Goal: Information Seeking & Learning: Learn about a topic

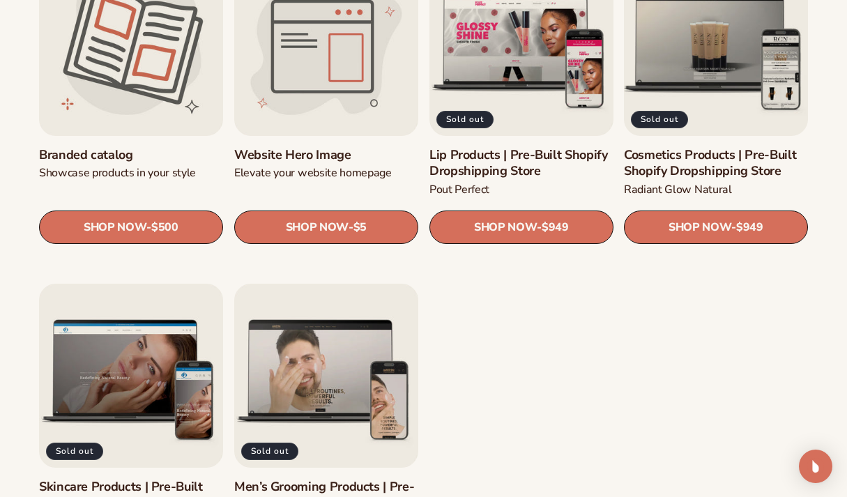
scroll to position [1578, 0]
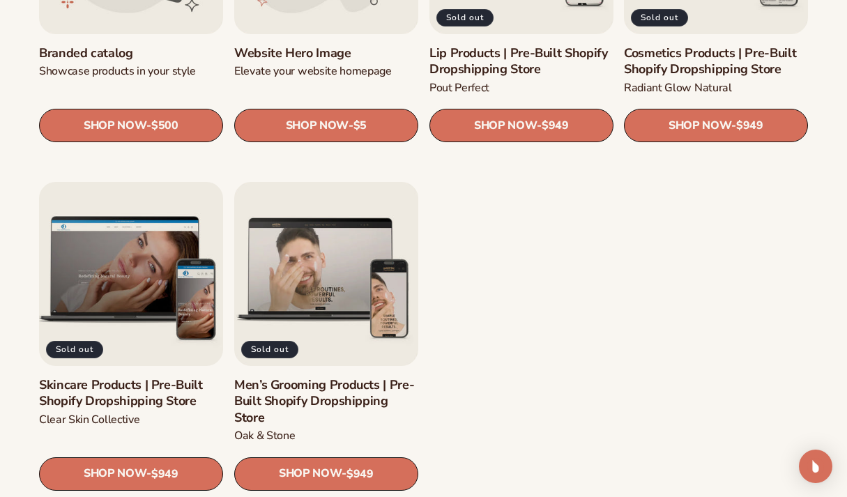
click at [141, 389] on link "Skincare Products | Pre-Built Shopify Dropshipping Store" at bounding box center [131, 393] width 184 height 33
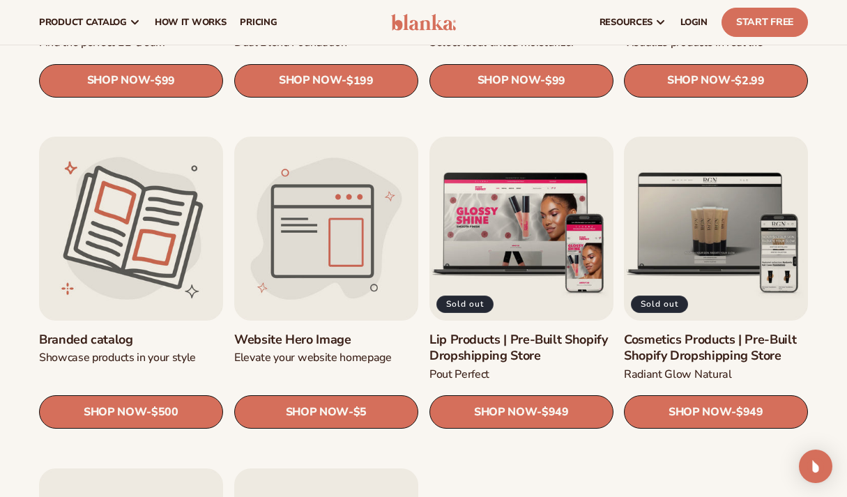
scroll to position [1271, 0]
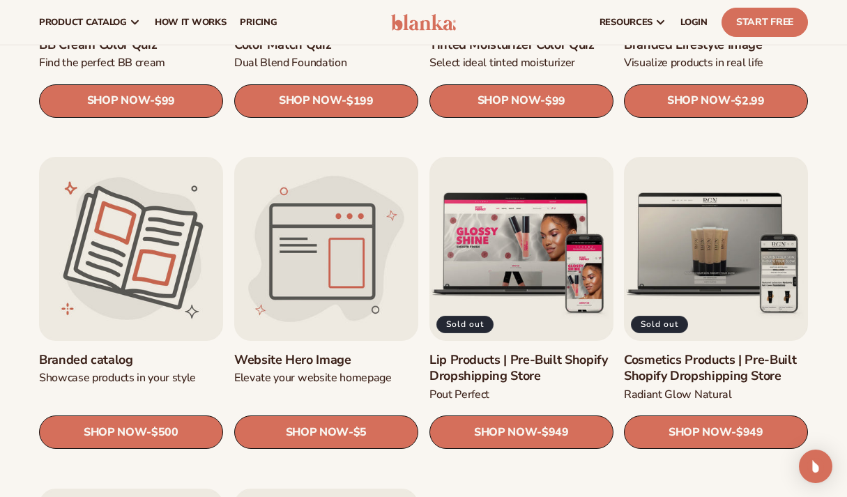
click at [345, 352] on link "Website Hero Image" at bounding box center [326, 360] width 184 height 16
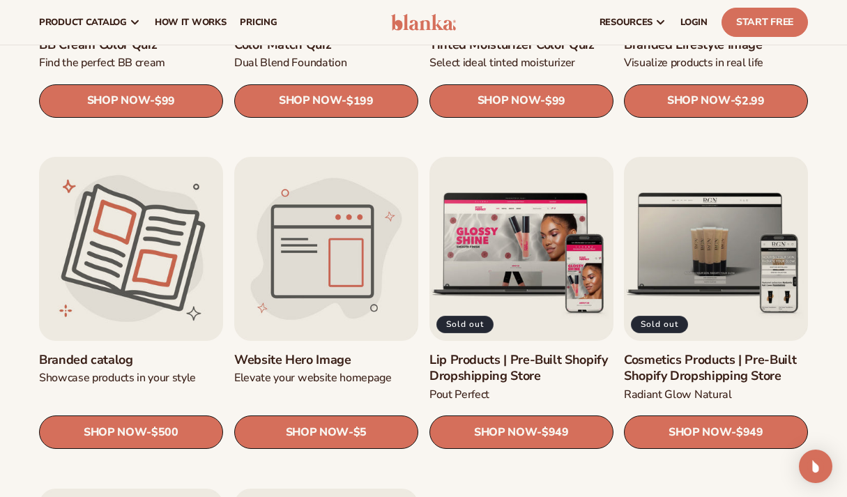
click at [172, 360] on link "Branded catalog" at bounding box center [131, 360] width 184 height 16
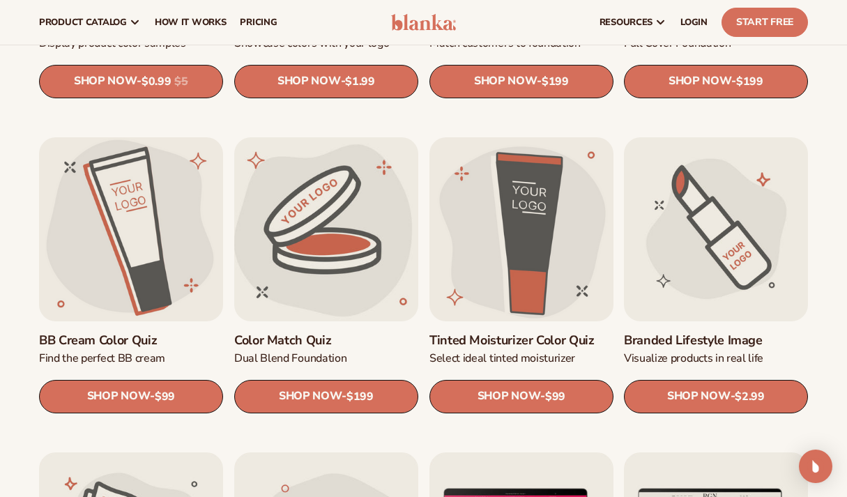
scroll to position [974, 0]
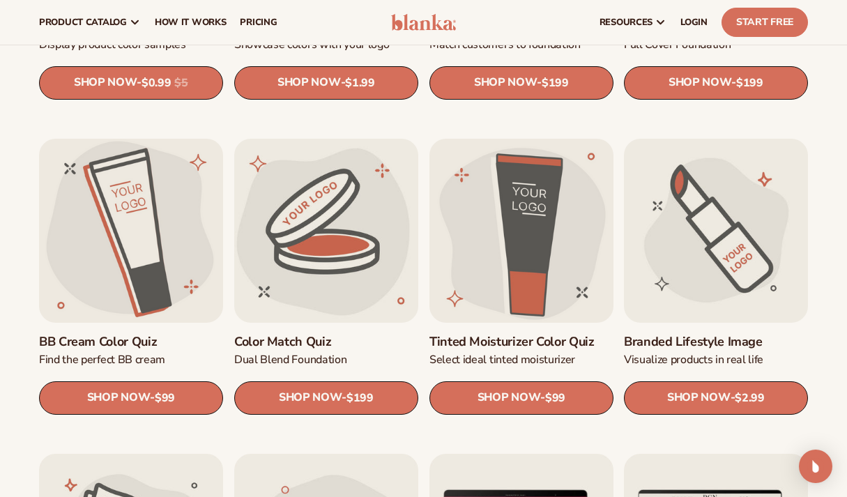
click at [746, 334] on link "Branded Lifestyle Image" at bounding box center [716, 342] width 184 height 16
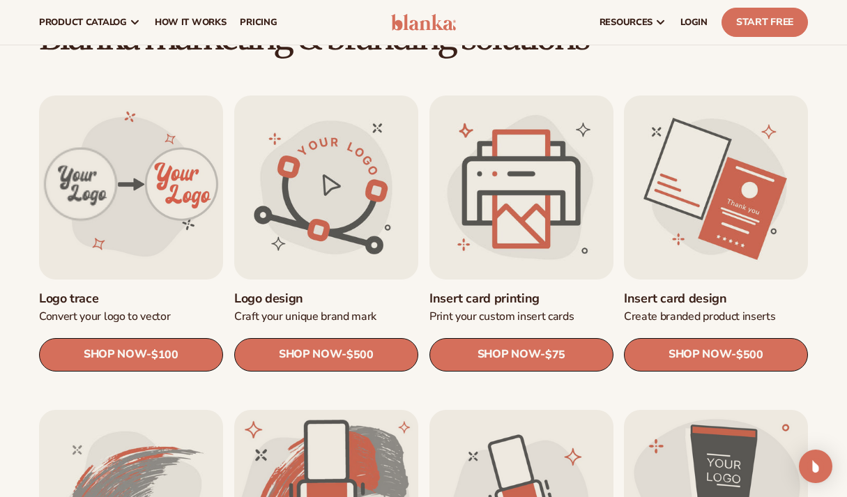
scroll to position [352, 0]
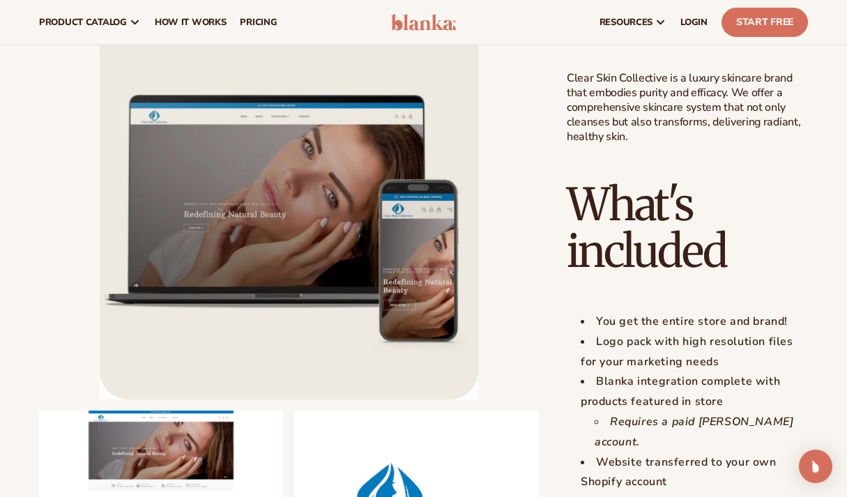
scroll to position [1182, 0]
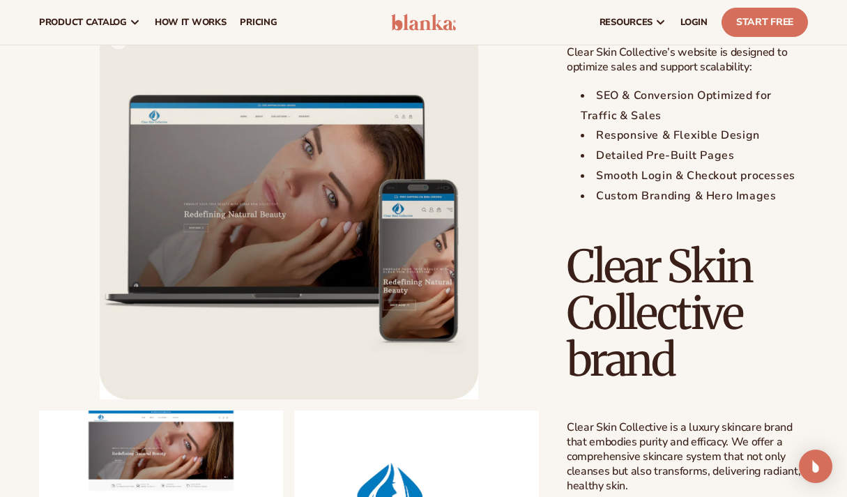
click at [100, 400] on button "Open media 1 in modal" at bounding box center [100, 400] width 0 height 0
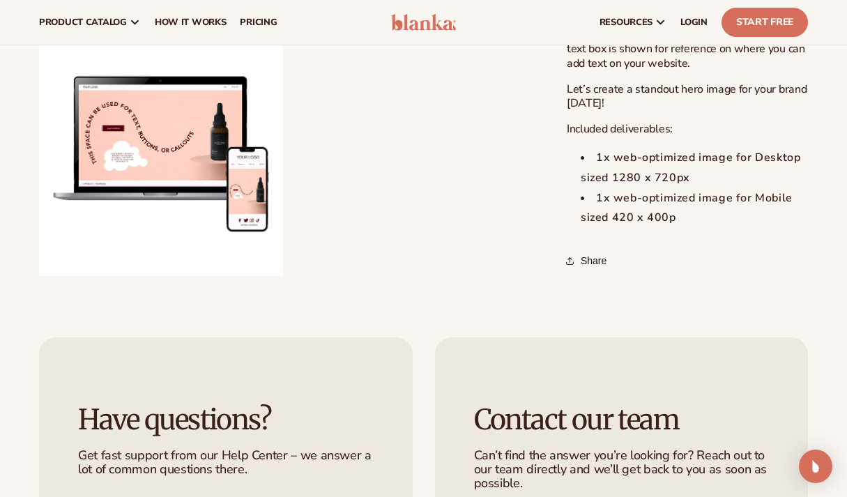
scroll to position [745, 0]
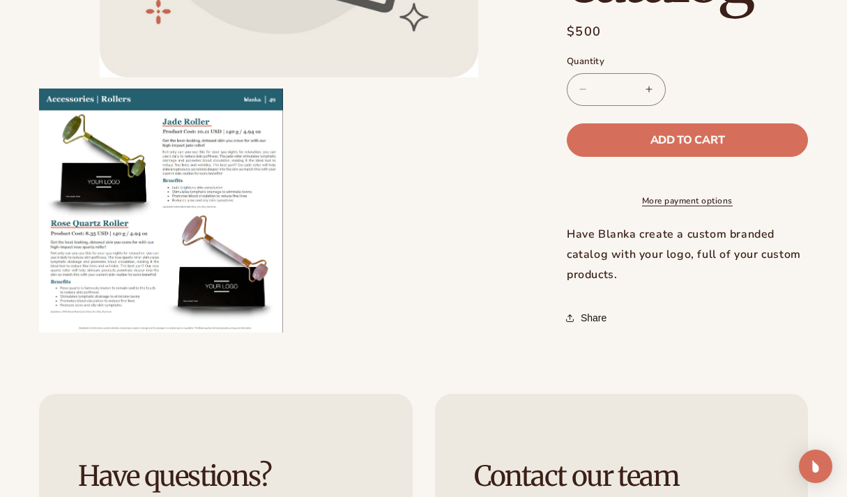
scroll to position [409, 0]
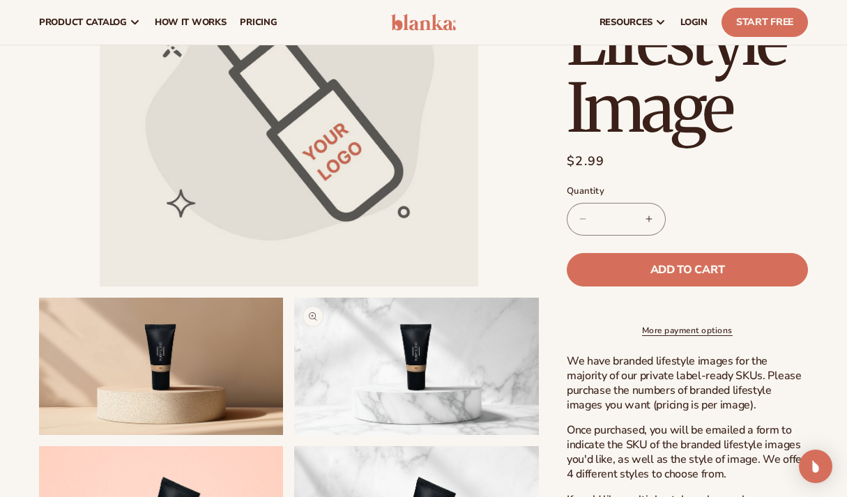
scroll to position [197, 0]
